Goal: Information Seeking & Learning: Learn about a topic

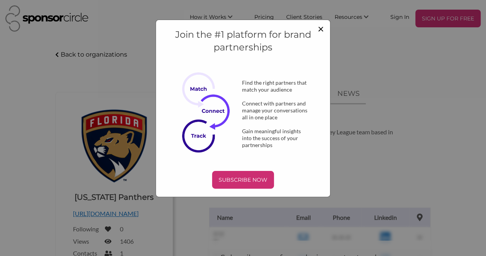
click at [323, 25] on span "×" at bounding box center [321, 28] width 6 height 13
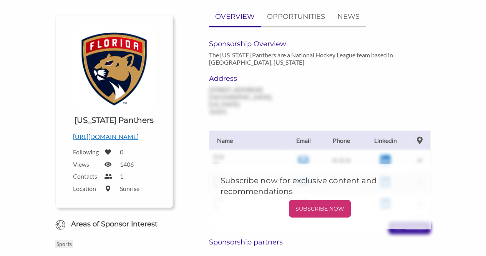
scroll to position [38, 0]
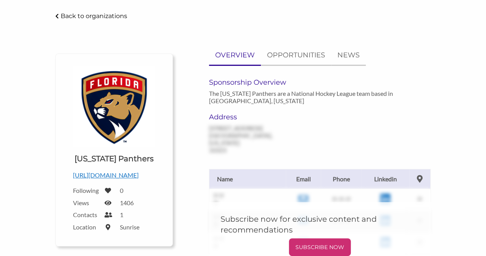
click at [86, 177] on p "http://www.floridapanthers.com" at bounding box center [114, 175] width 82 height 10
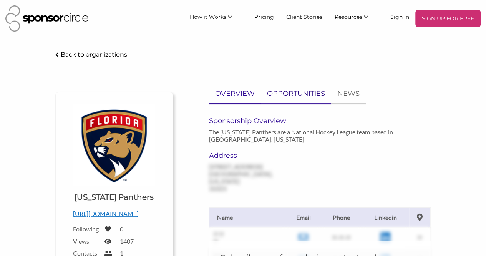
click at [297, 91] on p "OPPORTUNITIES" at bounding box center [296, 93] width 58 height 11
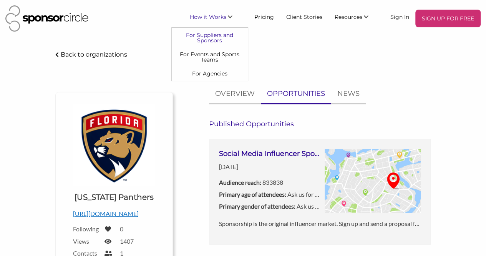
click at [213, 33] on link "For Suppliers and Sponsors" at bounding box center [210, 37] width 76 height 19
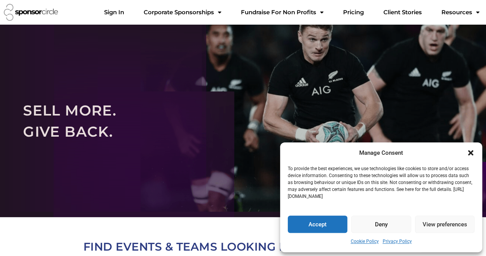
click at [471, 155] on icon "Close dialogue" at bounding box center [471, 153] width 8 height 8
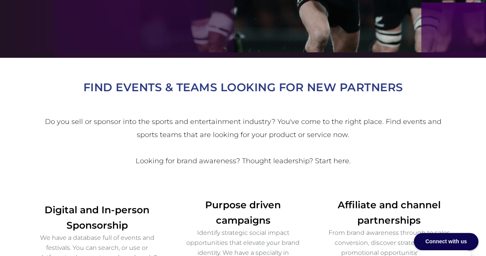
scroll to position [77, 0]
